Goal: Task Accomplishment & Management: Complete application form

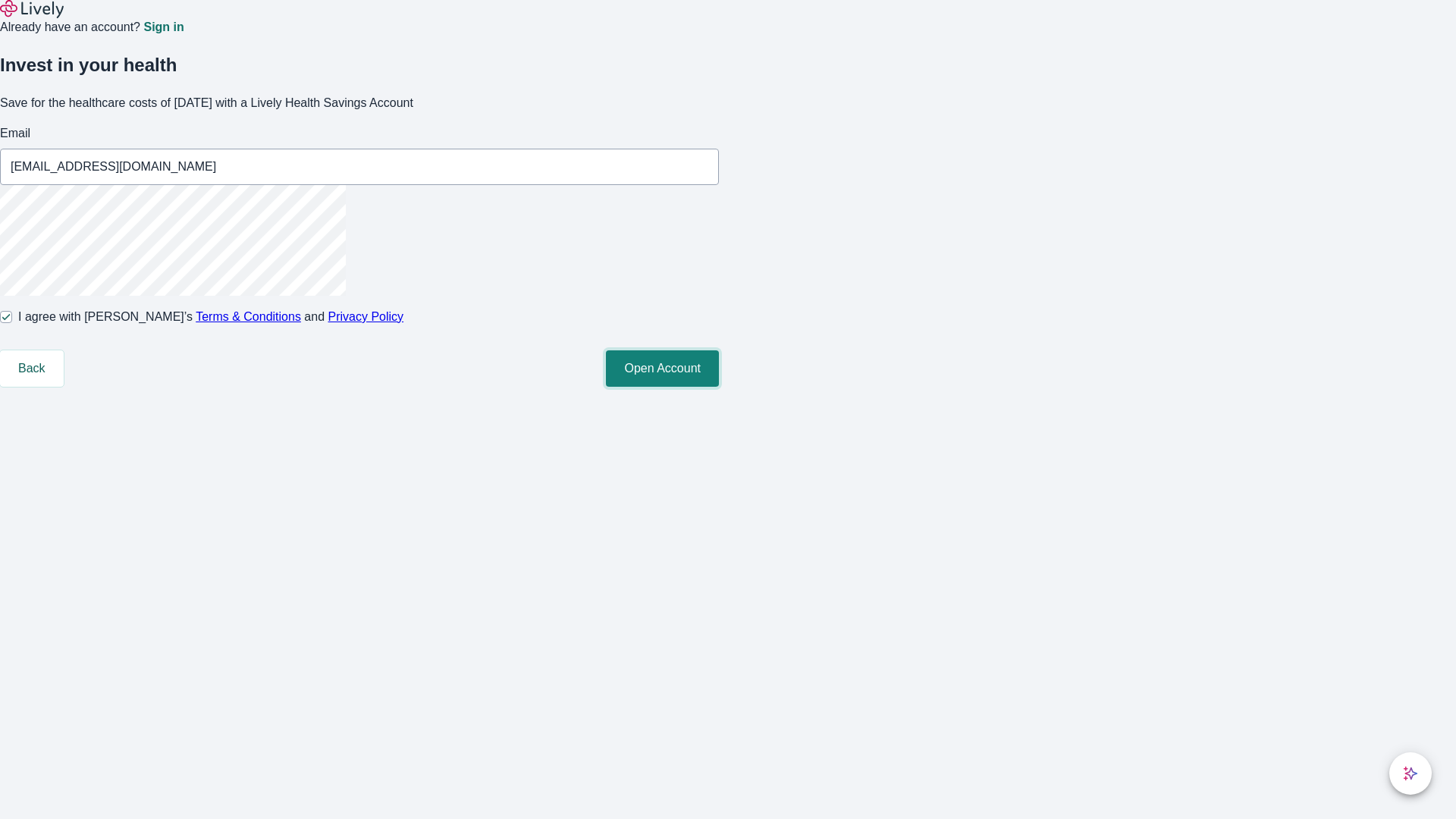
click at [719, 387] on button "Open Account" at bounding box center [662, 368] width 113 height 37
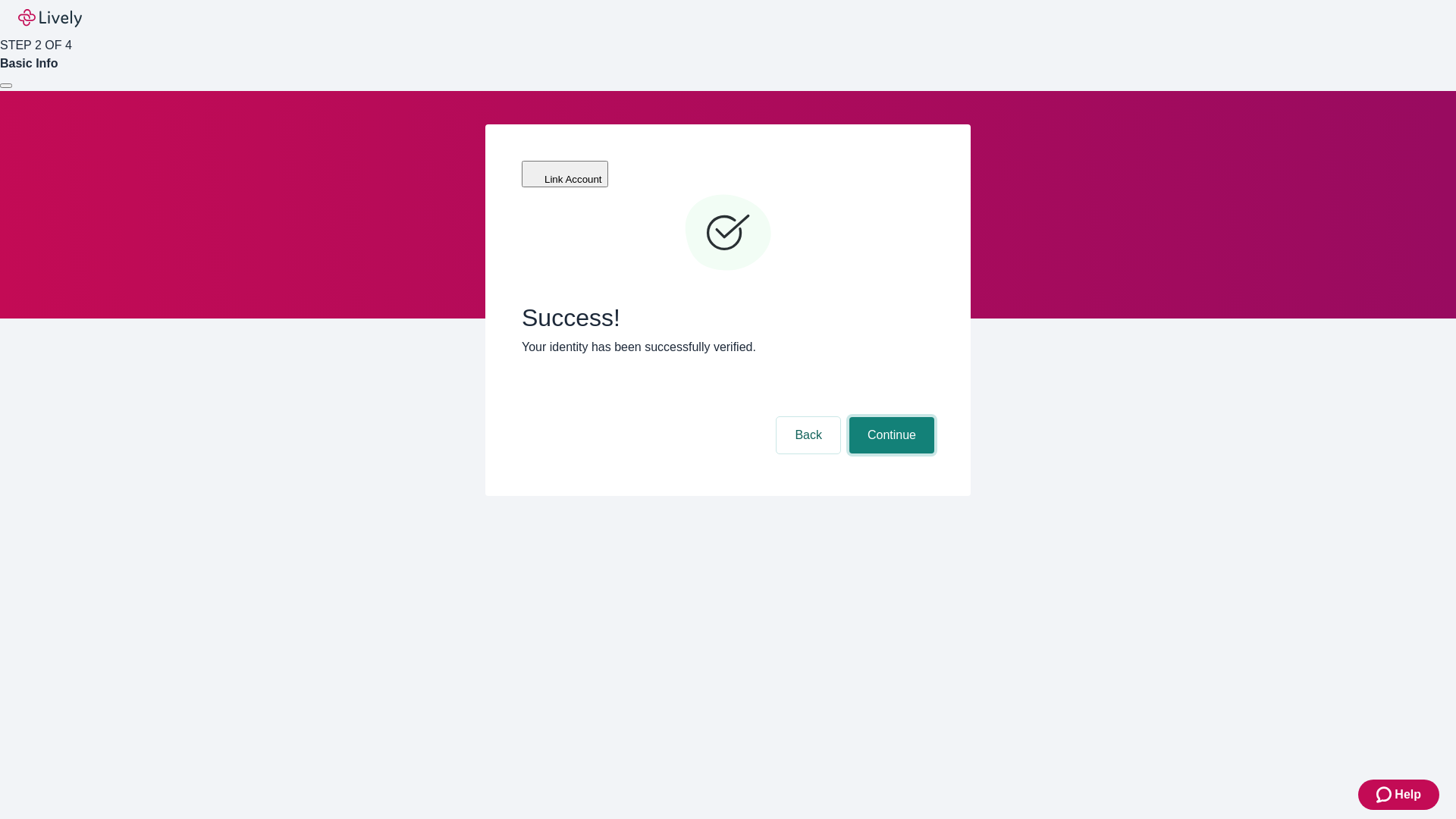
click at [889, 417] on button "Continue" at bounding box center [892, 435] width 85 height 37
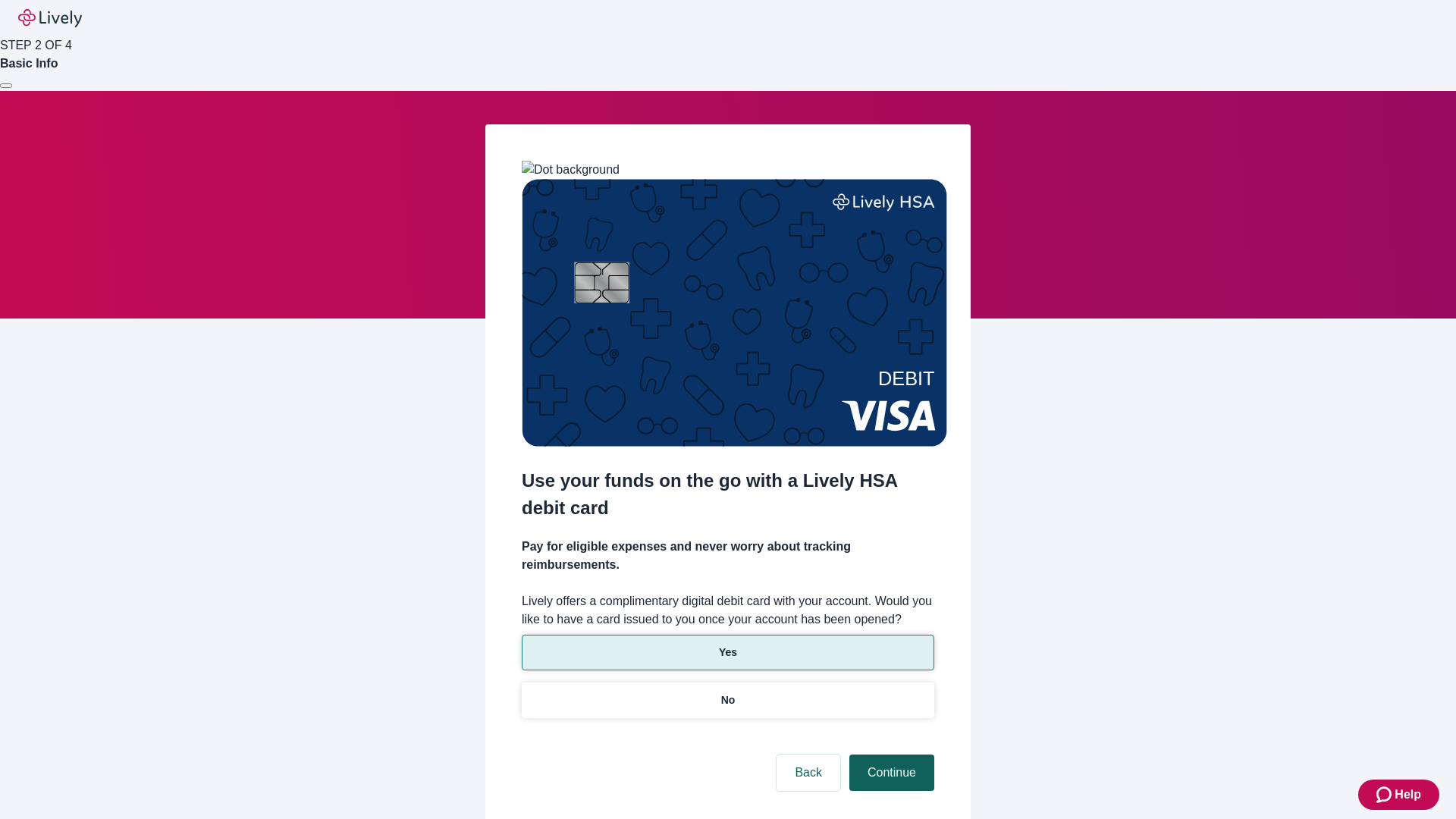
click at [728, 644] on p "Yes" at bounding box center [728, 652] width 18 height 16
click at [889, 755] on button "Continue" at bounding box center [892, 772] width 85 height 37
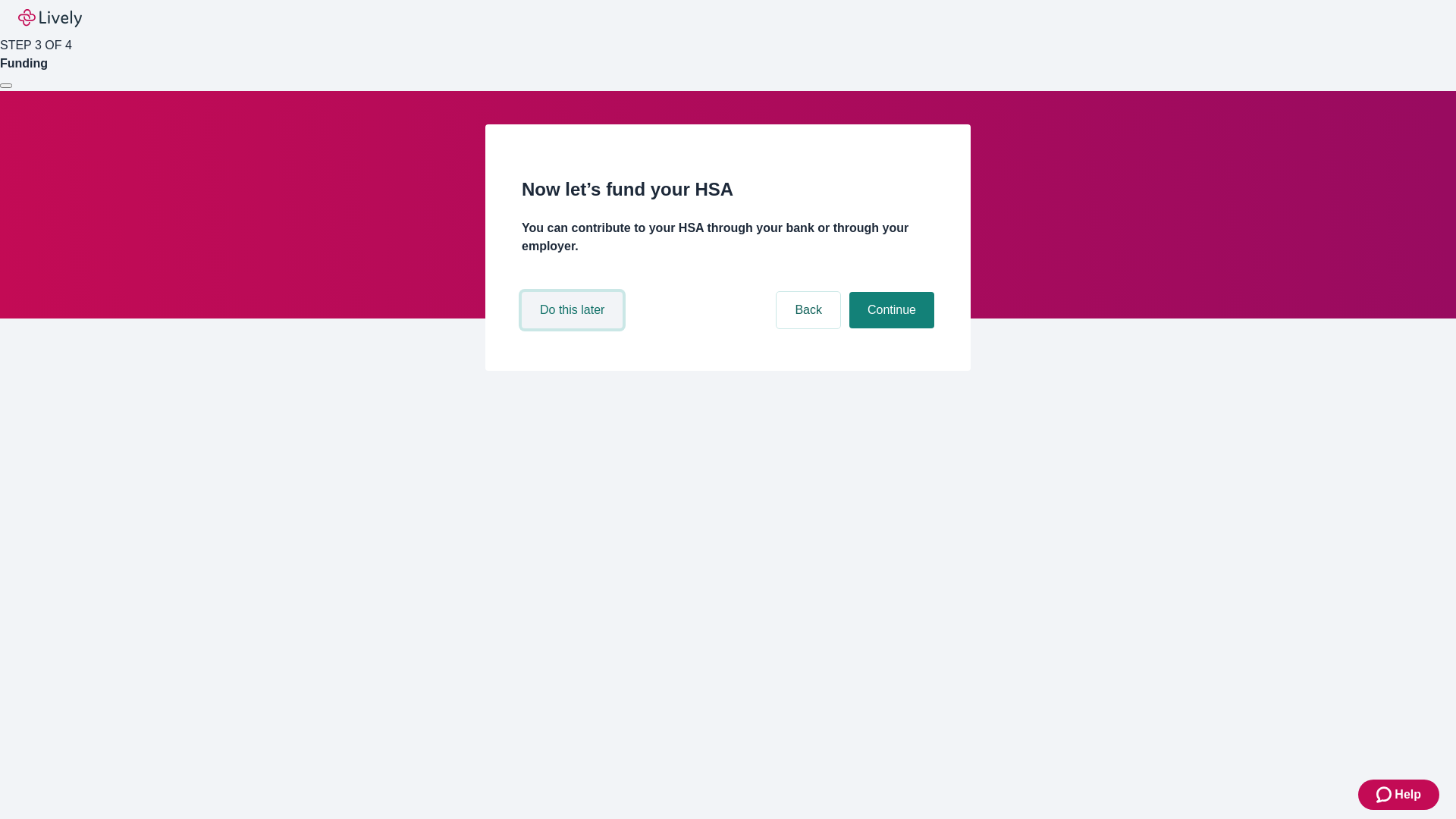
click at [574, 328] on button "Do this later" at bounding box center [572, 310] width 101 height 37
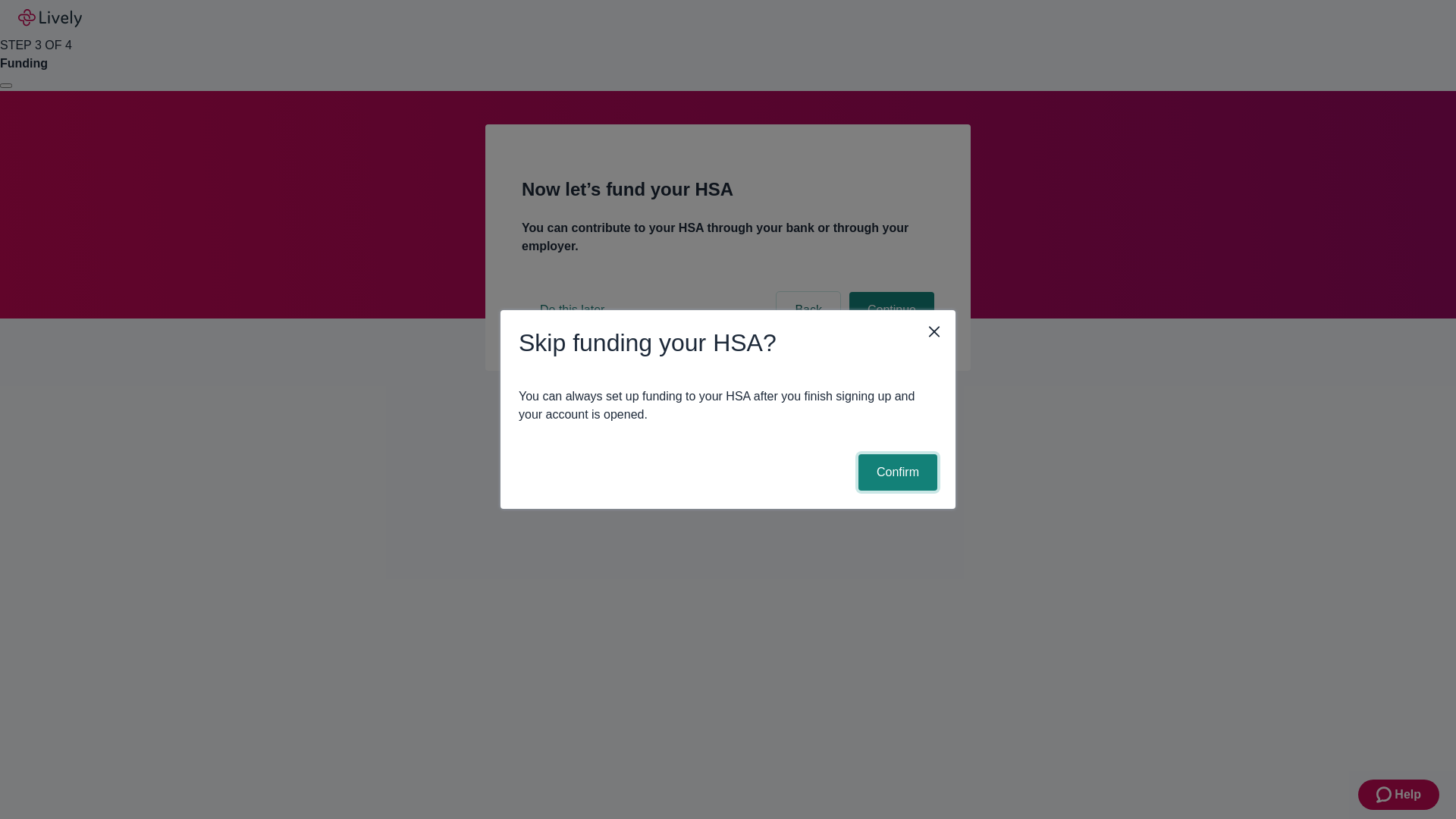
click at [896, 472] on button "Confirm" at bounding box center [897, 472] width 79 height 37
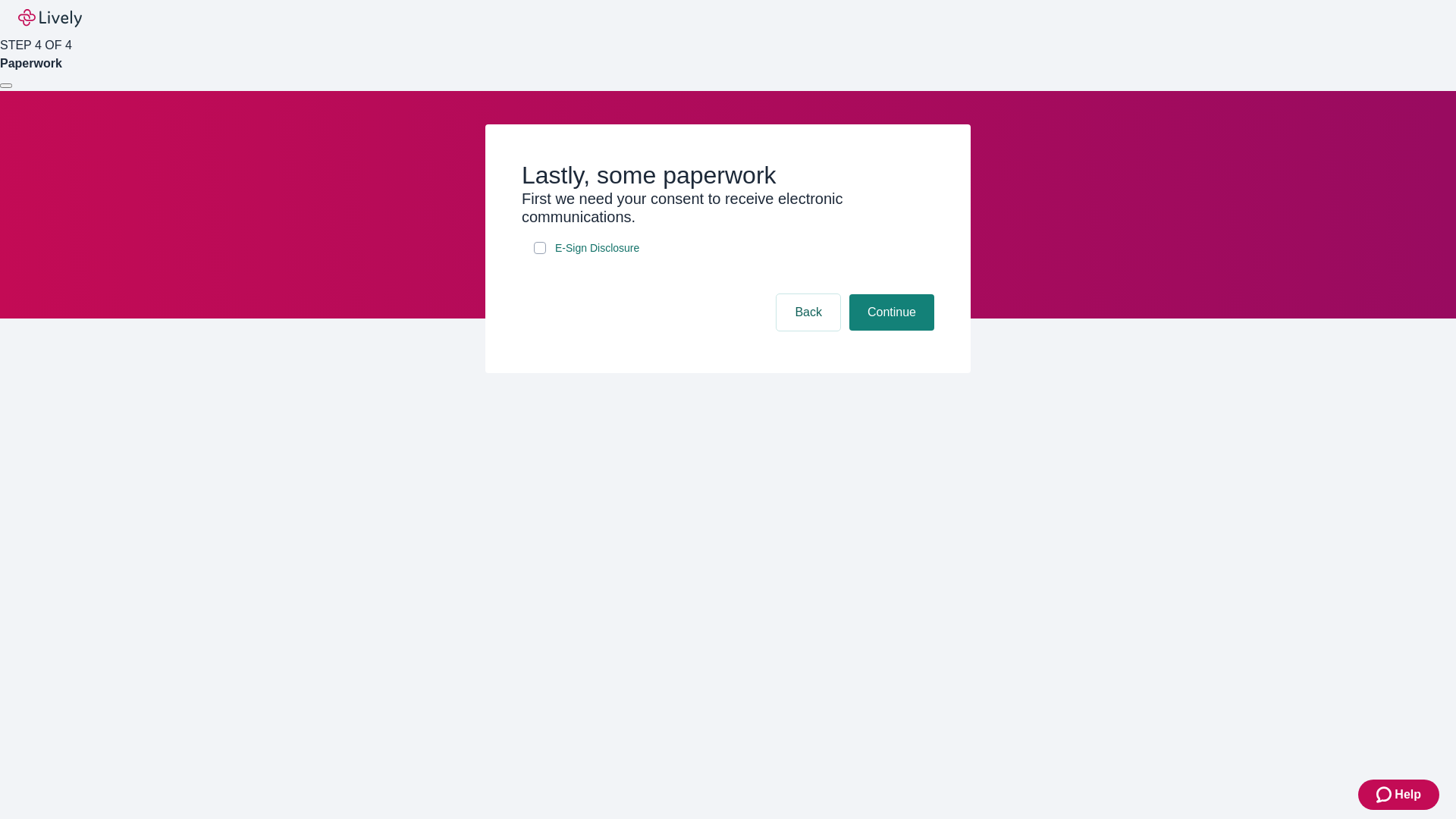
click at [540, 254] on input "E-Sign Disclosure" at bounding box center [540, 248] width 12 height 12
checkbox input "true"
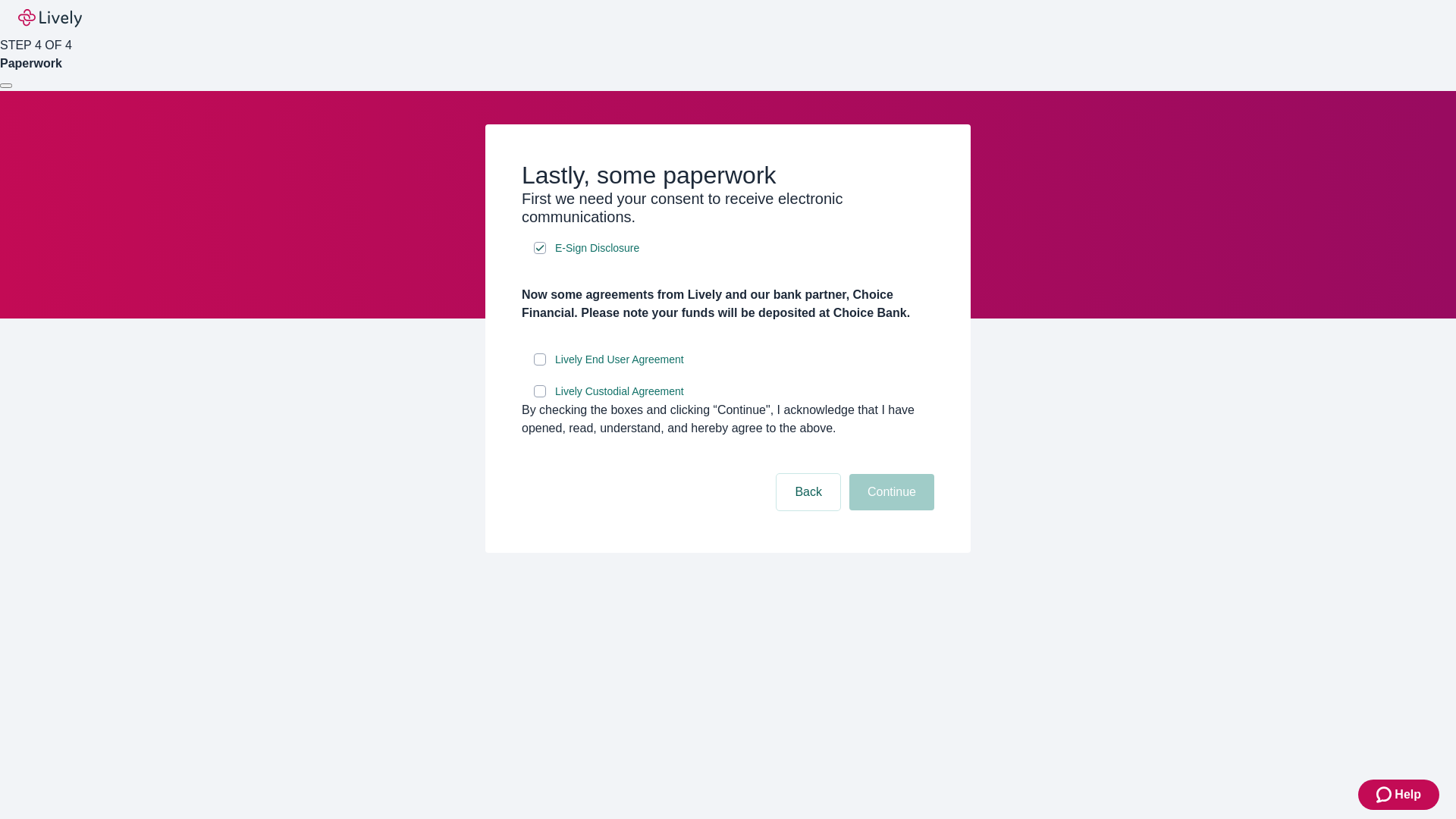
click at [540, 365] on input "Lively End User Agreement" at bounding box center [540, 360] width 12 height 12
checkbox input "true"
click at [540, 397] on input "Lively Custodial Agreement" at bounding box center [540, 392] width 12 height 12
checkbox input "true"
click at [889, 511] on button "Continue" at bounding box center [892, 492] width 85 height 37
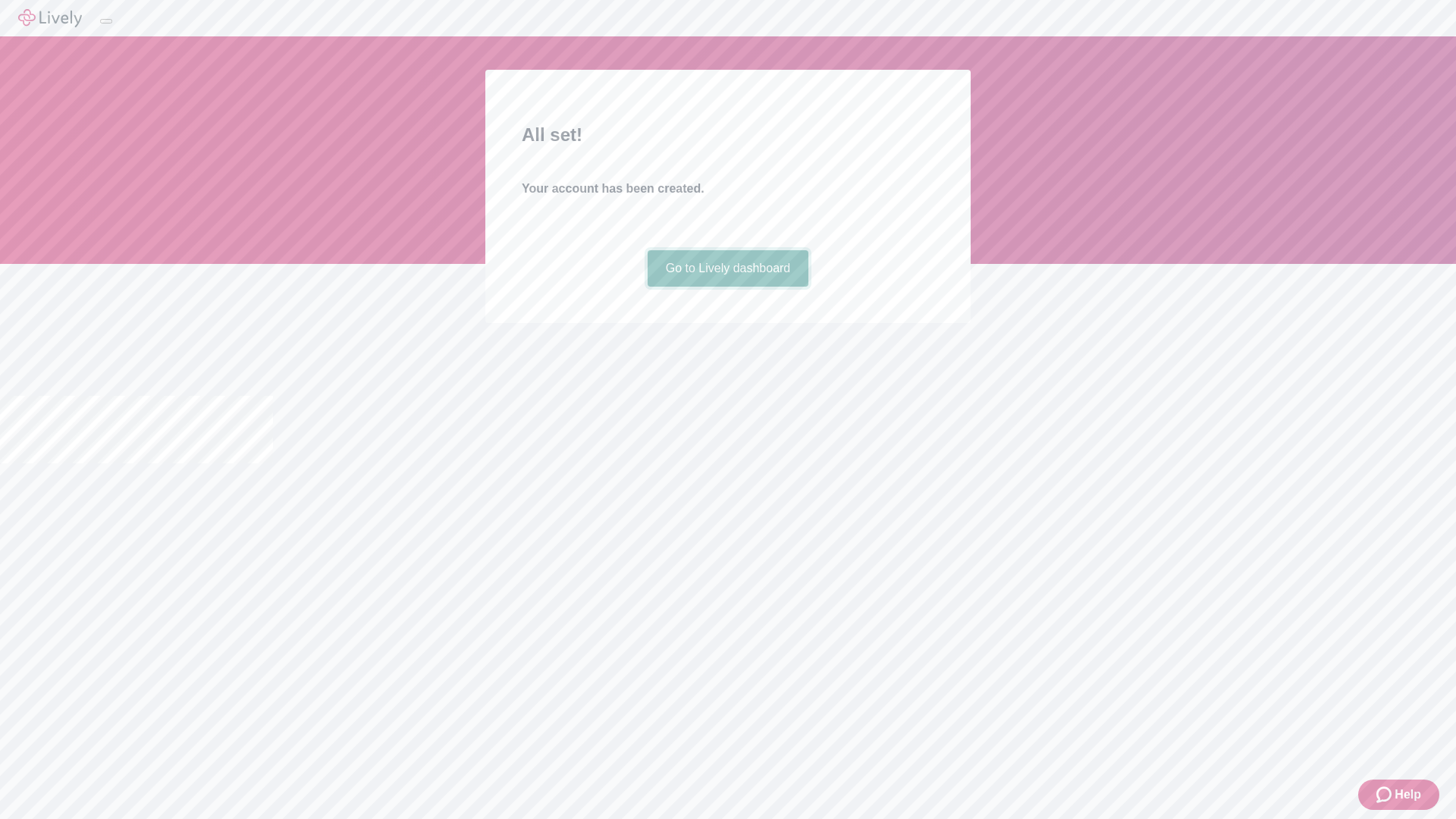
click at [728, 287] on link "Go to Lively dashboard" at bounding box center [728, 268] width 162 height 37
